Goal: Find specific page/section: Find specific page/section

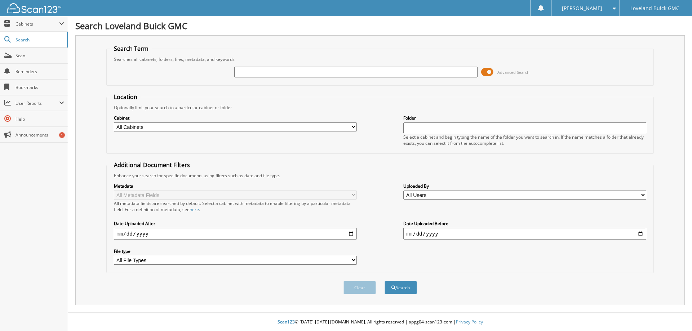
click at [269, 73] on input "text" at bounding box center [355, 72] width 243 height 11
type input "6014777"
click at [385, 281] on button "Search" at bounding box center [401, 287] width 32 height 13
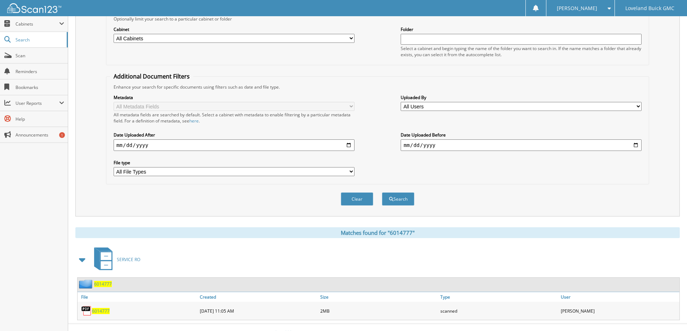
scroll to position [100, 0]
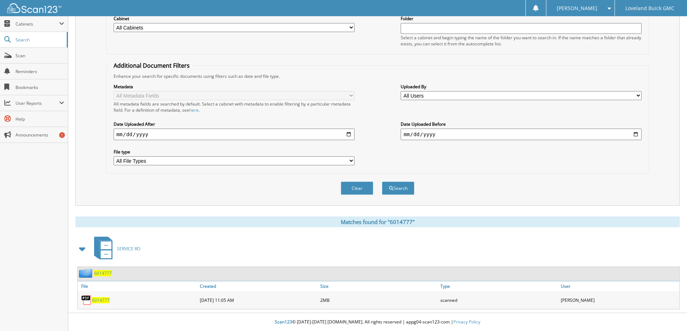
click at [105, 300] on span "6014777" at bounding box center [101, 300] width 18 height 6
